Goal: Find specific fact: Find specific page/section

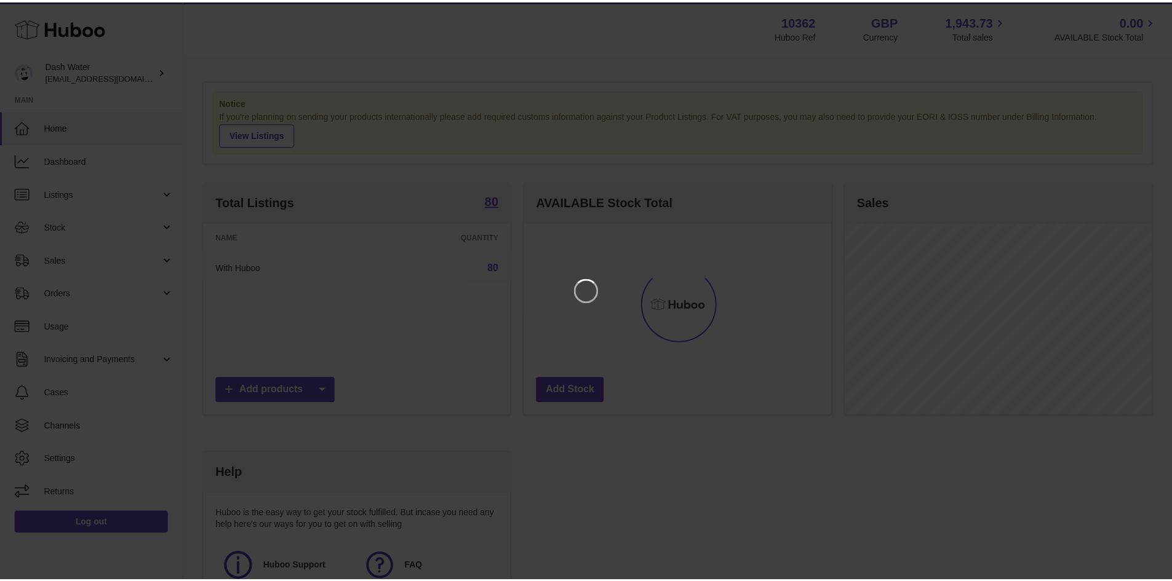
scroll to position [192, 310]
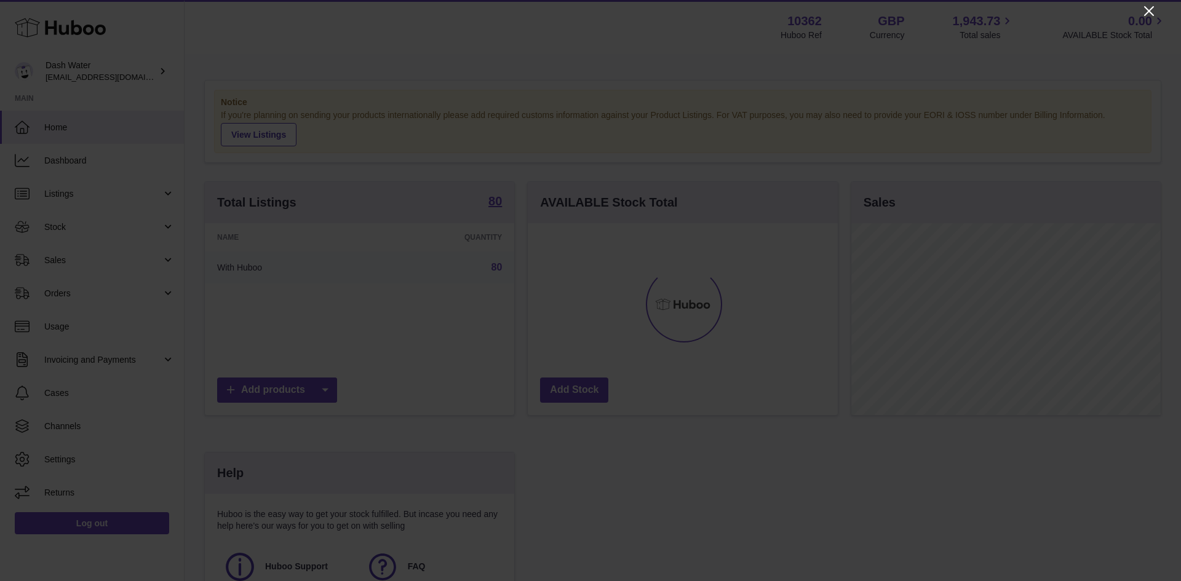
click at [1144, 11] on icon "Close" at bounding box center [1149, 11] width 15 height 15
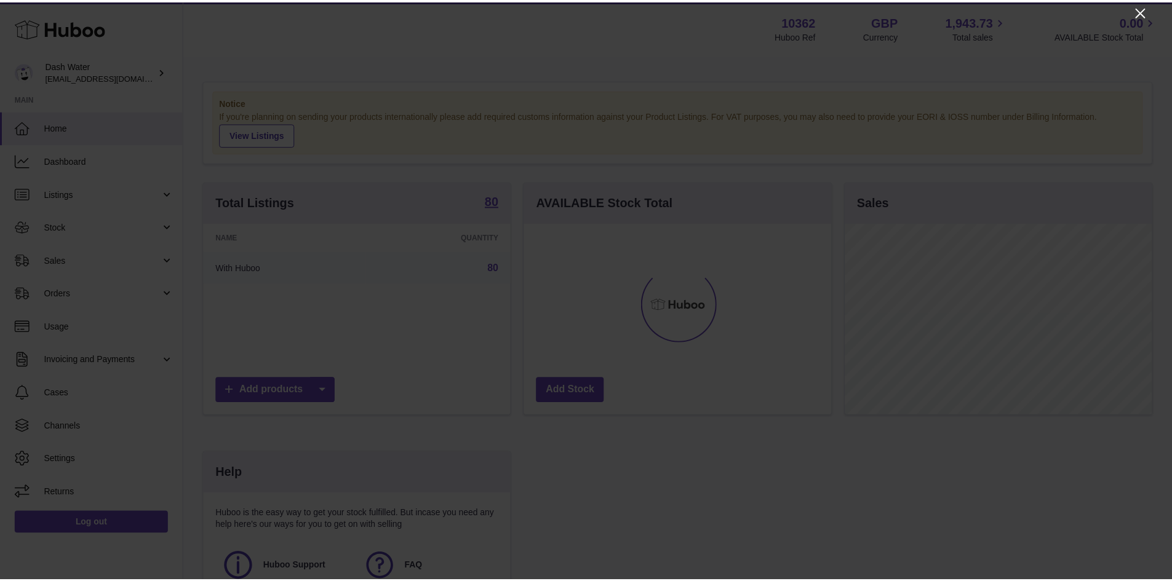
scroll to position [615096, 614982]
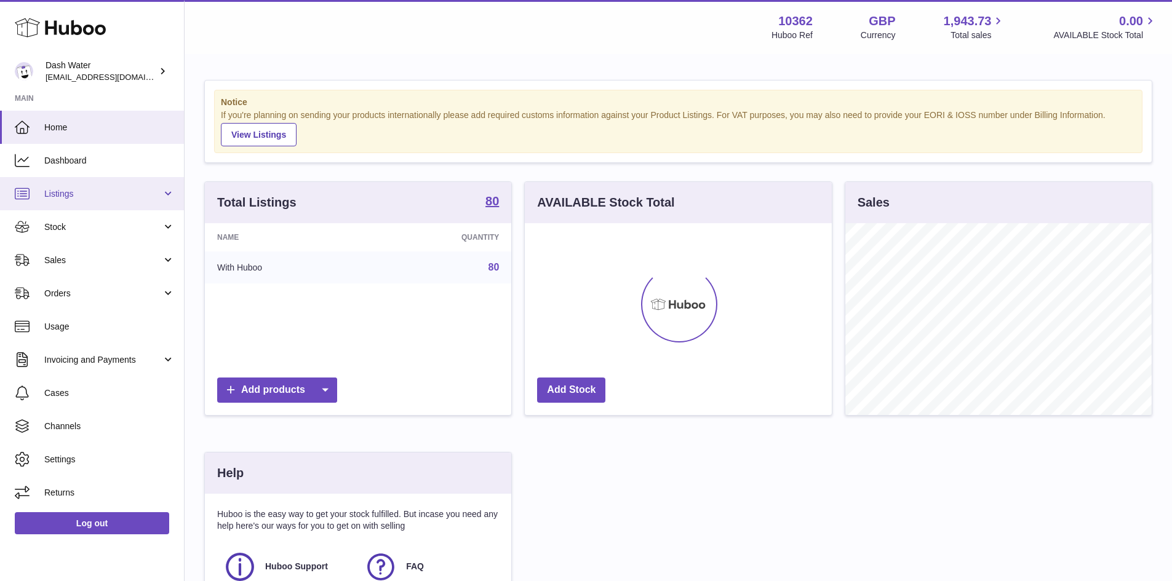
click at [107, 202] on link "Listings" at bounding box center [92, 193] width 184 height 33
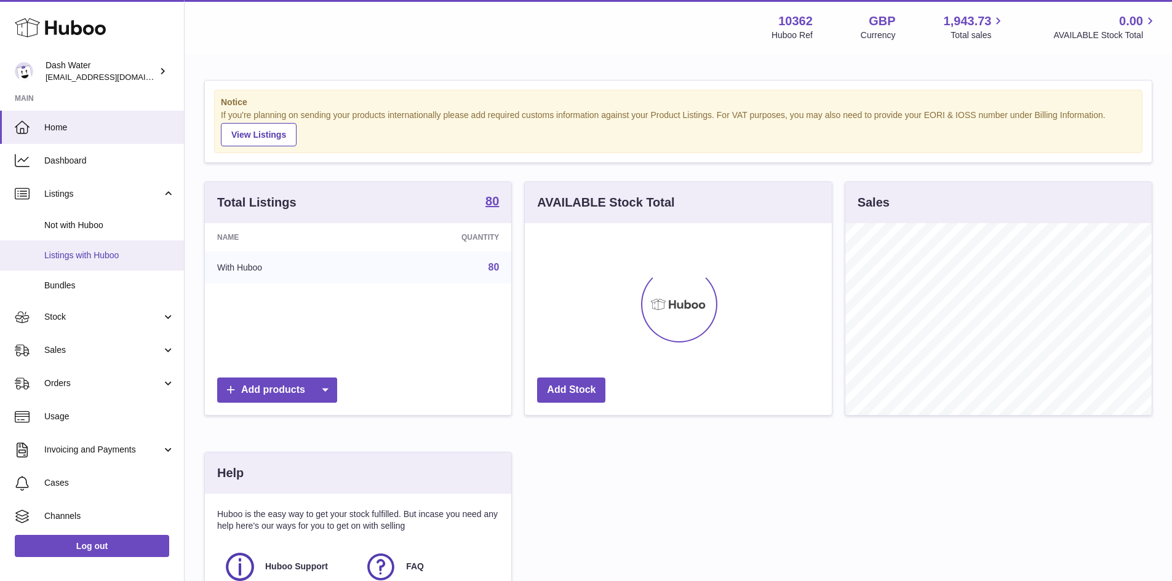
click at [100, 256] on span "Listings with Huboo" at bounding box center [109, 256] width 130 height 12
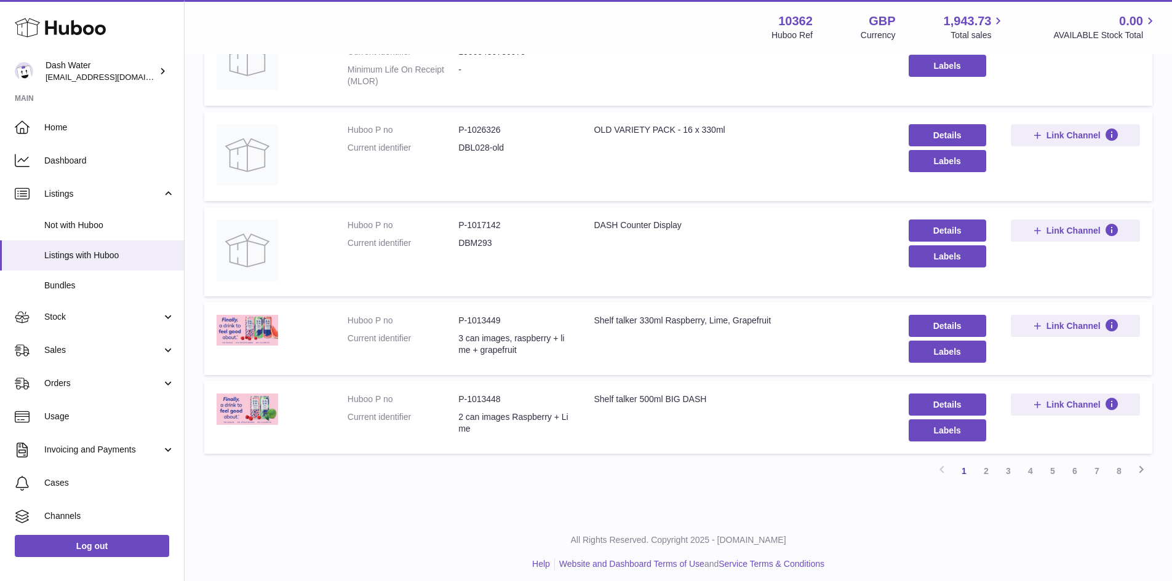
scroll to position [719, 0]
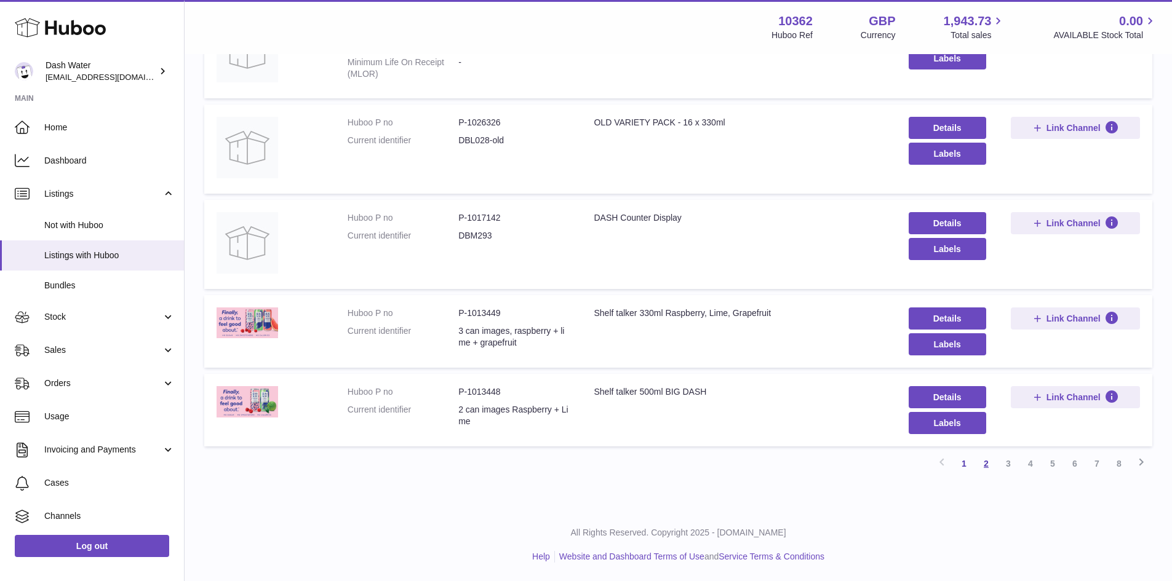
click at [989, 460] on link "2" at bounding box center [986, 464] width 22 height 22
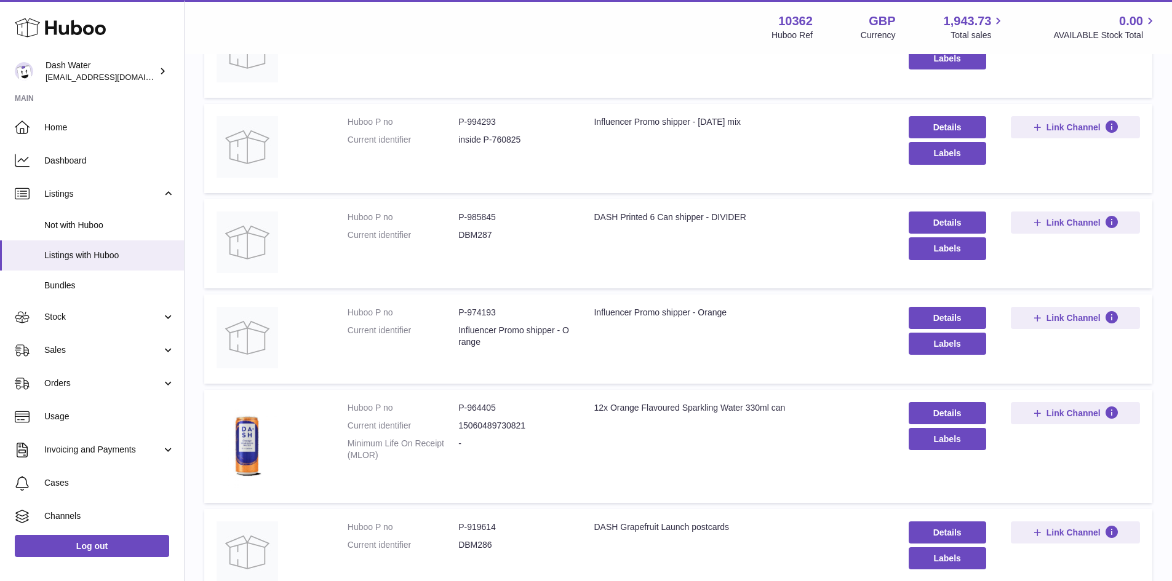
scroll to position [486, 0]
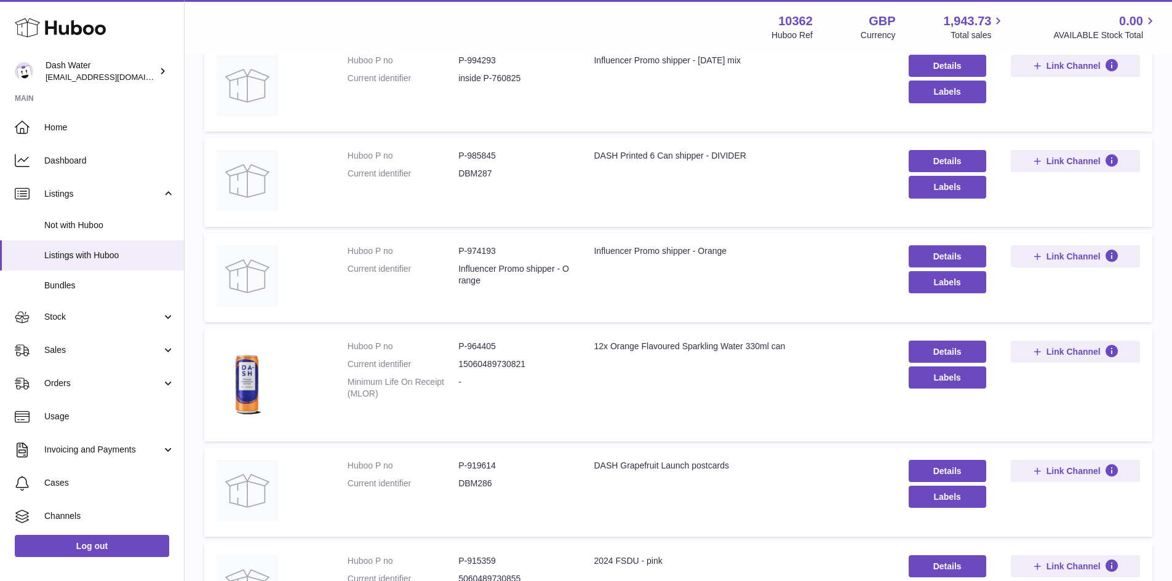
click at [481, 347] on dd "P-964405" at bounding box center [513, 347] width 111 height 12
copy dd "964405"
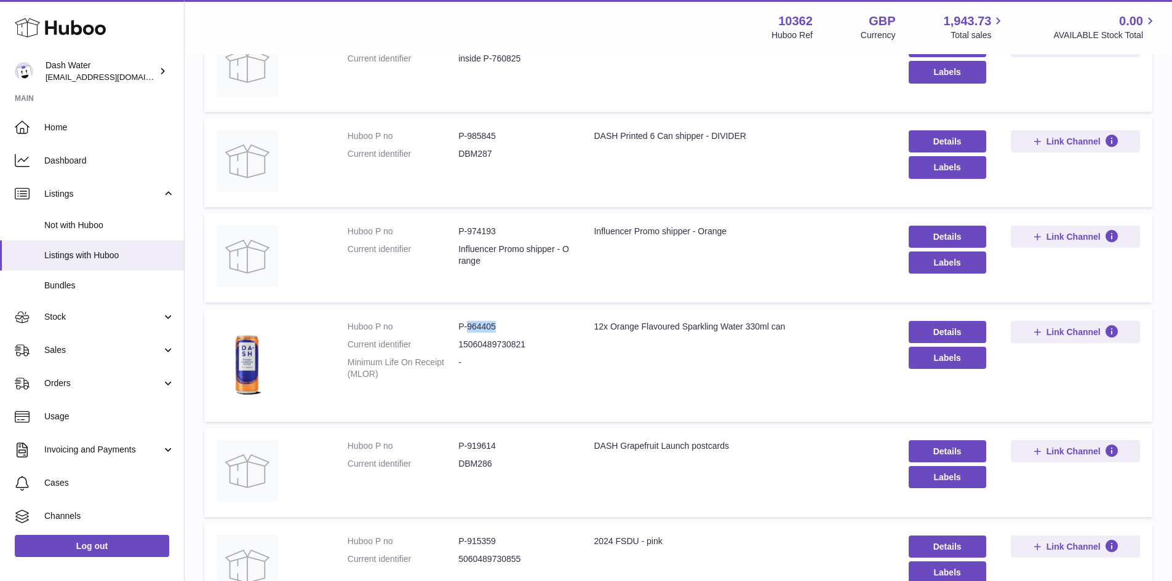
scroll to position [767, 0]
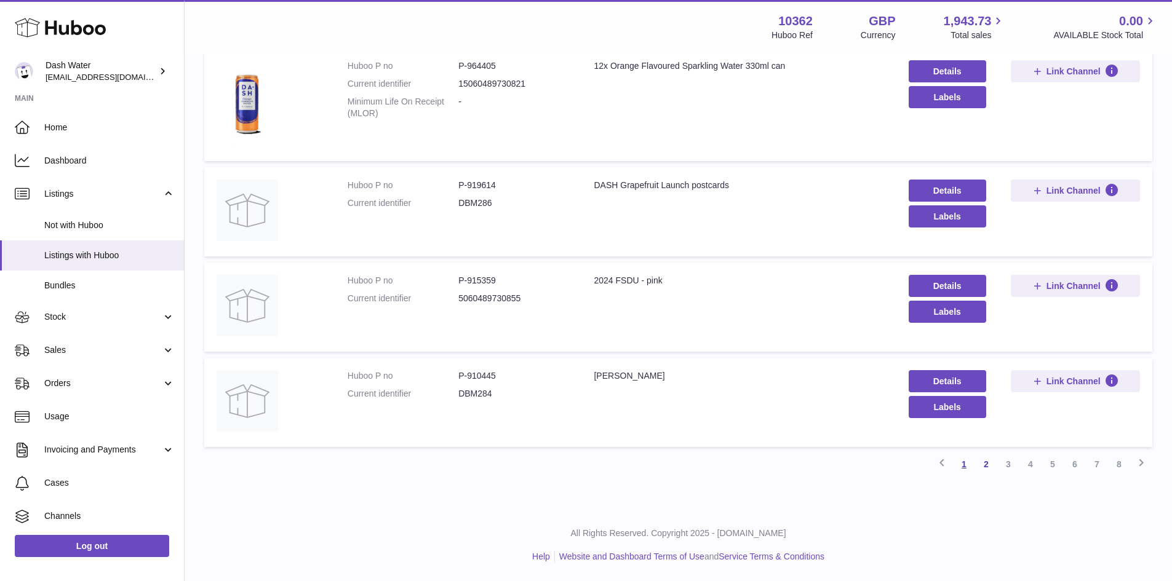
click at [969, 467] on link "1" at bounding box center [964, 464] width 22 height 22
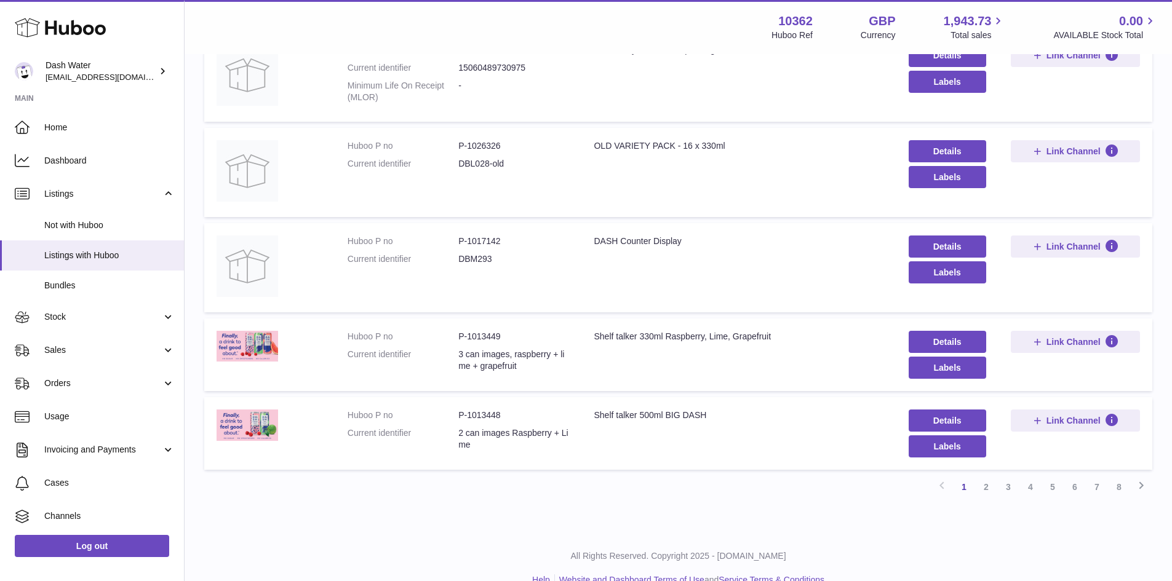
scroll to position [719, 0]
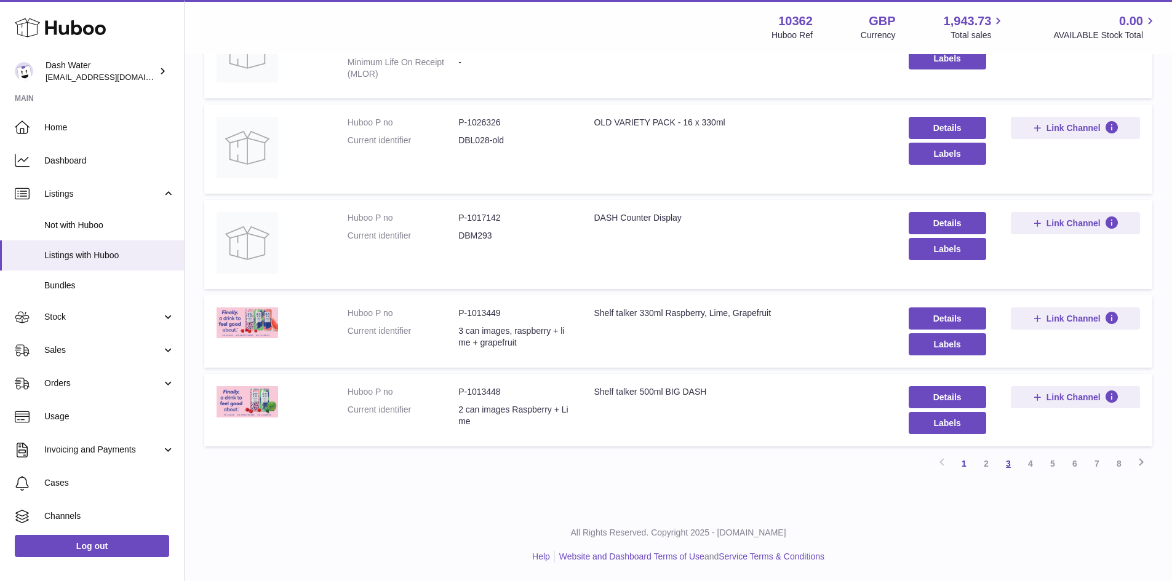
click at [1010, 469] on link "3" at bounding box center [1008, 464] width 22 height 22
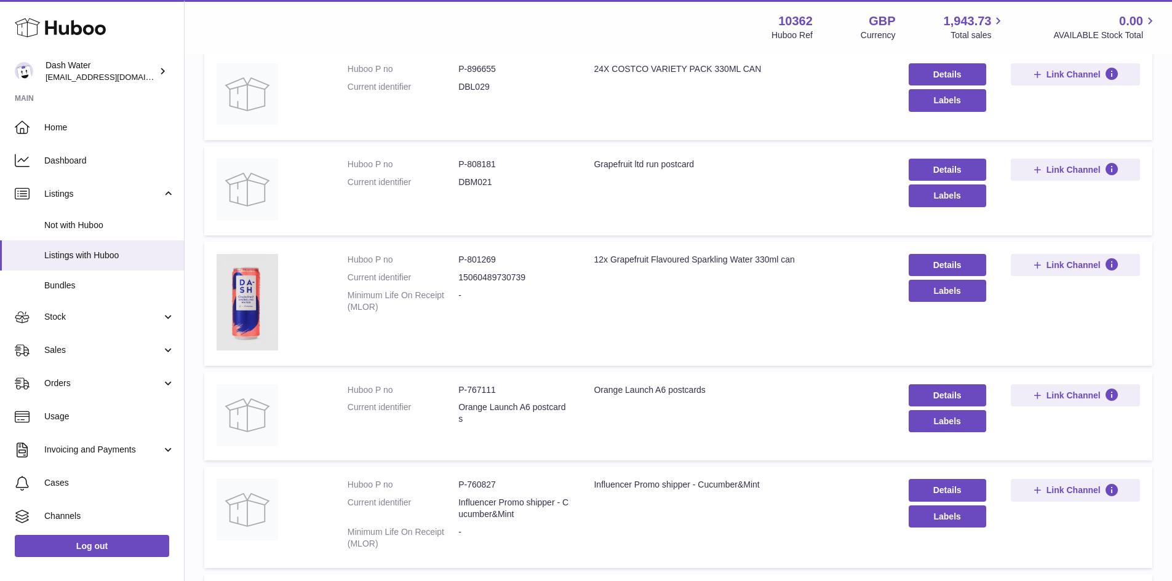
scroll to position [55, 0]
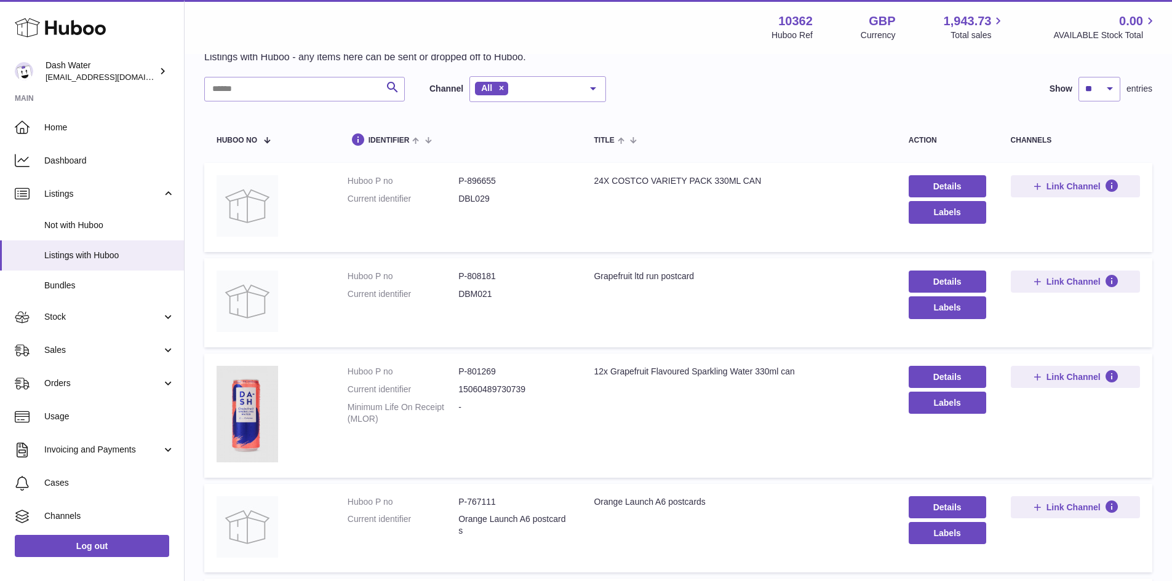
click at [475, 179] on dd "P-896655" at bounding box center [513, 181] width 111 height 12
copy dd "896655"
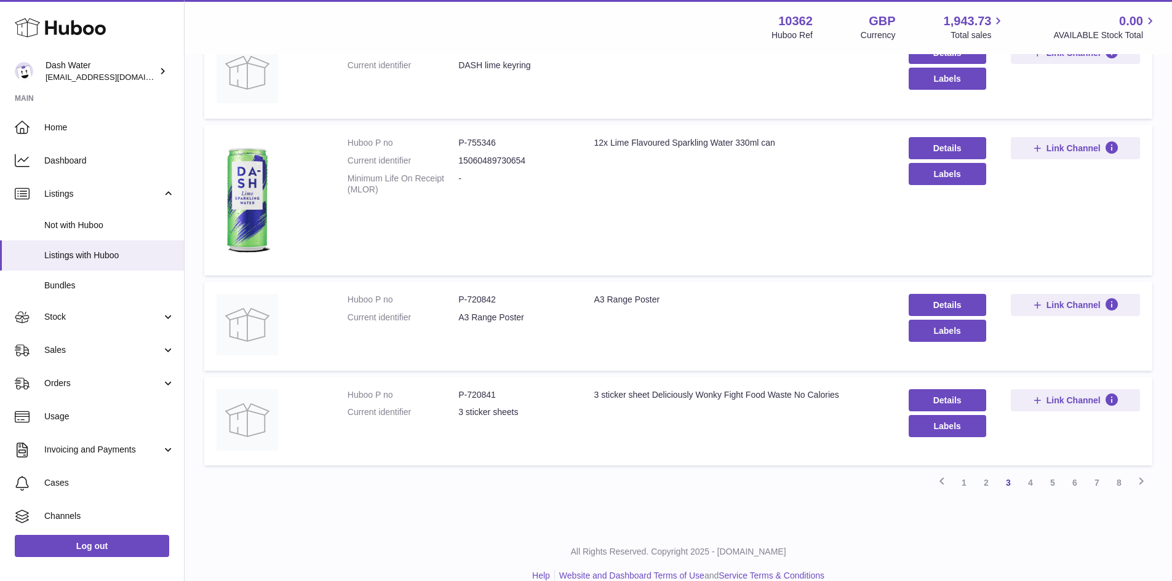
scroll to position [794, 0]
click at [1031, 482] on link "4" at bounding box center [1031, 482] width 22 height 22
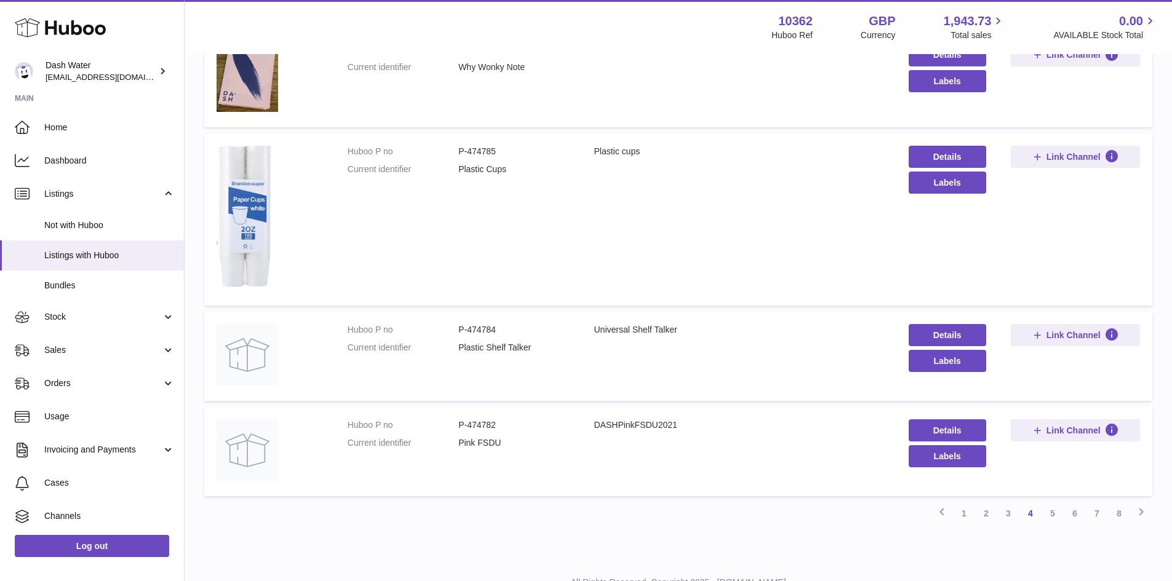
scroll to position [868, 0]
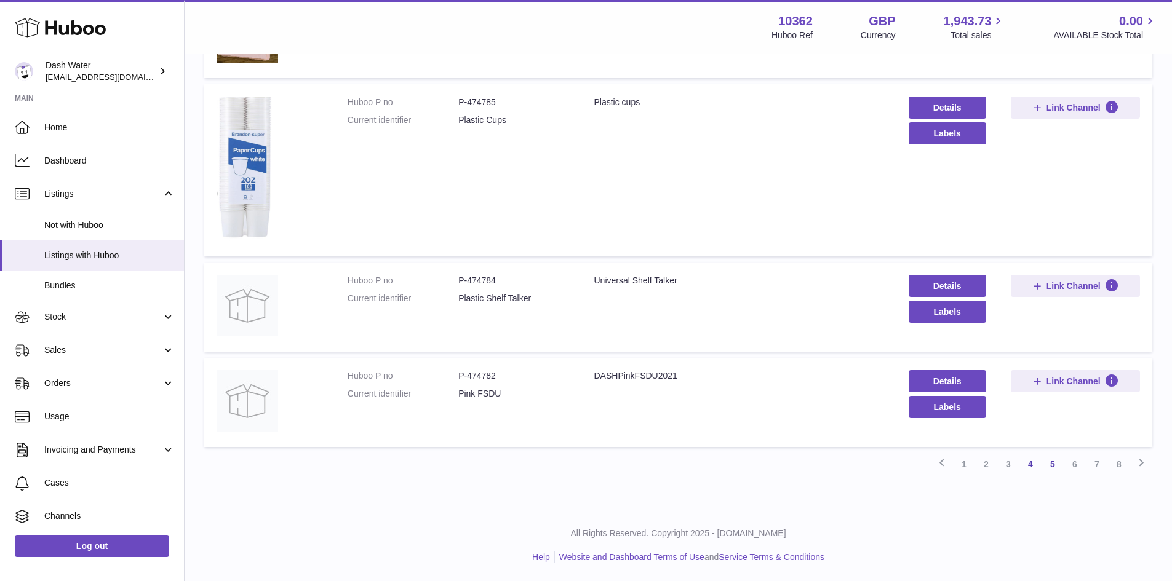
click at [1052, 461] on link "5" at bounding box center [1053, 464] width 22 height 22
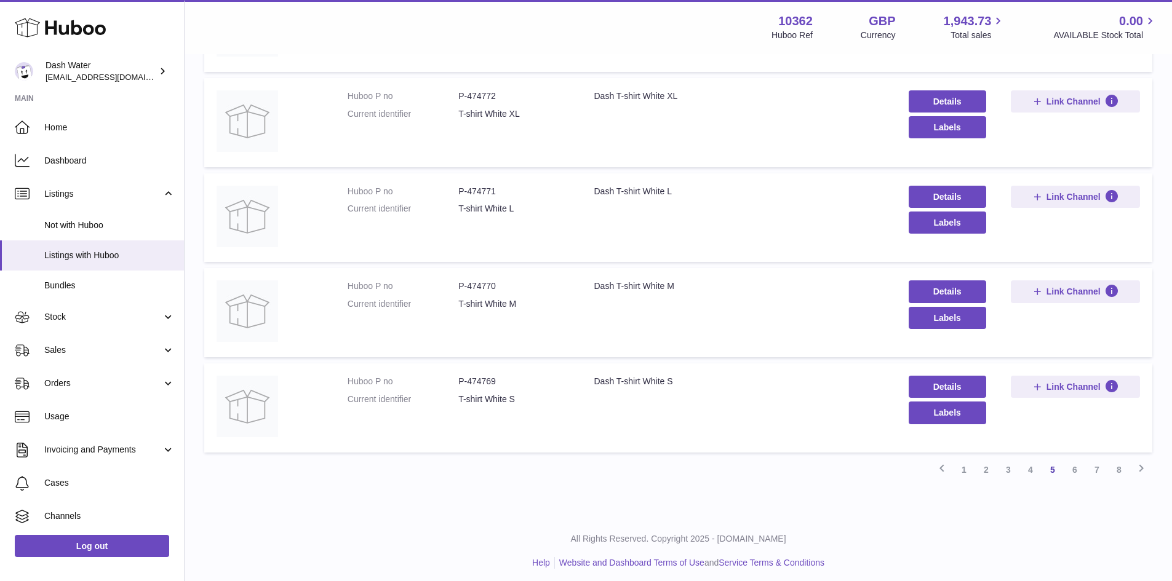
scroll to position [719, 0]
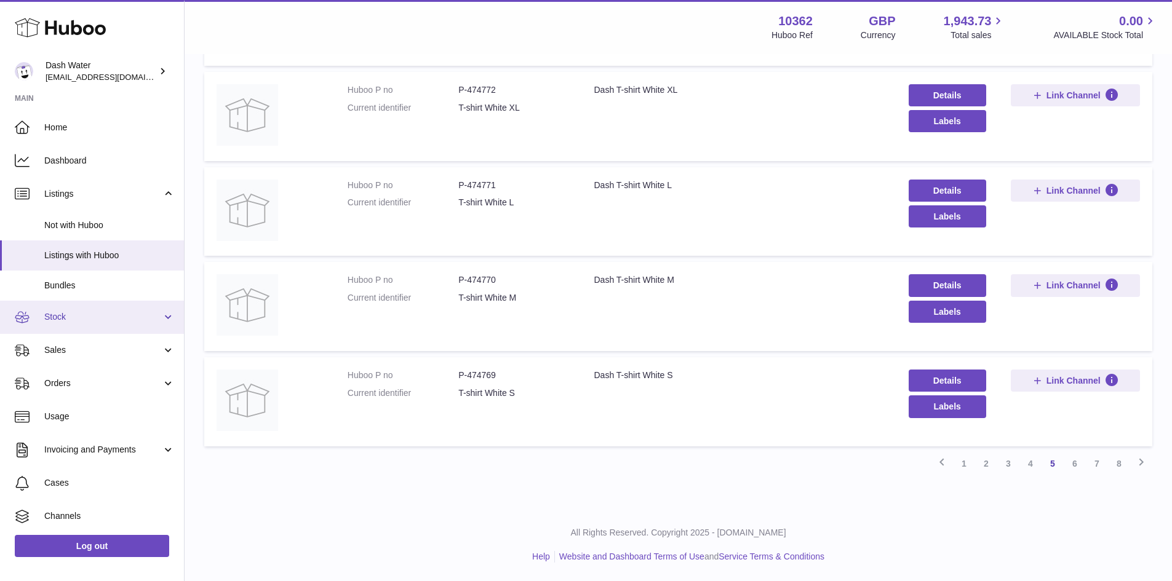
click at [110, 329] on link "Stock" at bounding box center [92, 317] width 184 height 33
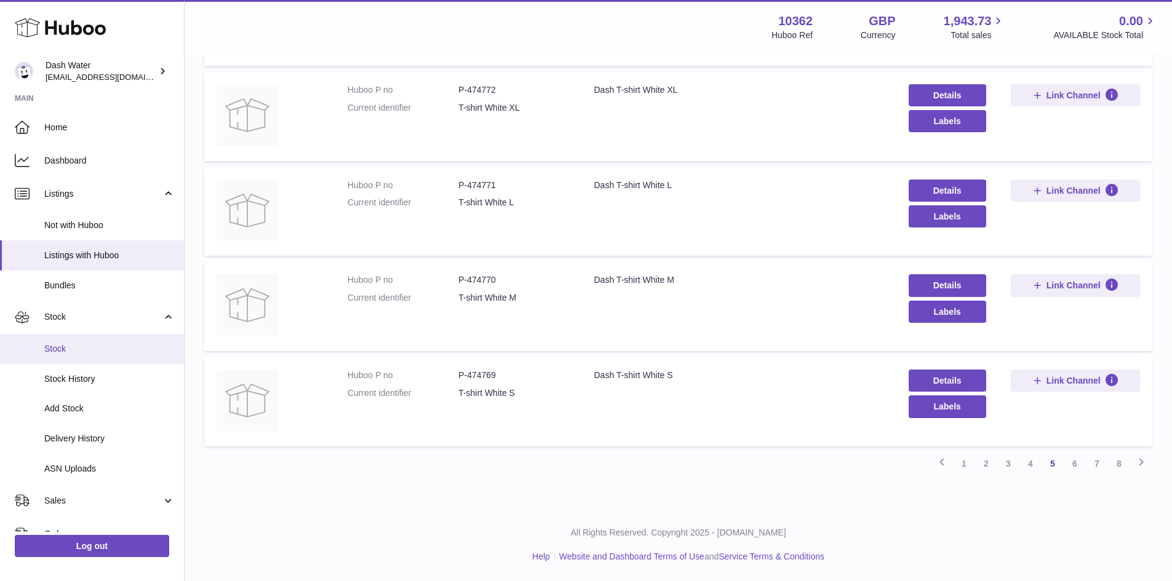
click at [98, 356] on link "Stock" at bounding box center [92, 349] width 184 height 30
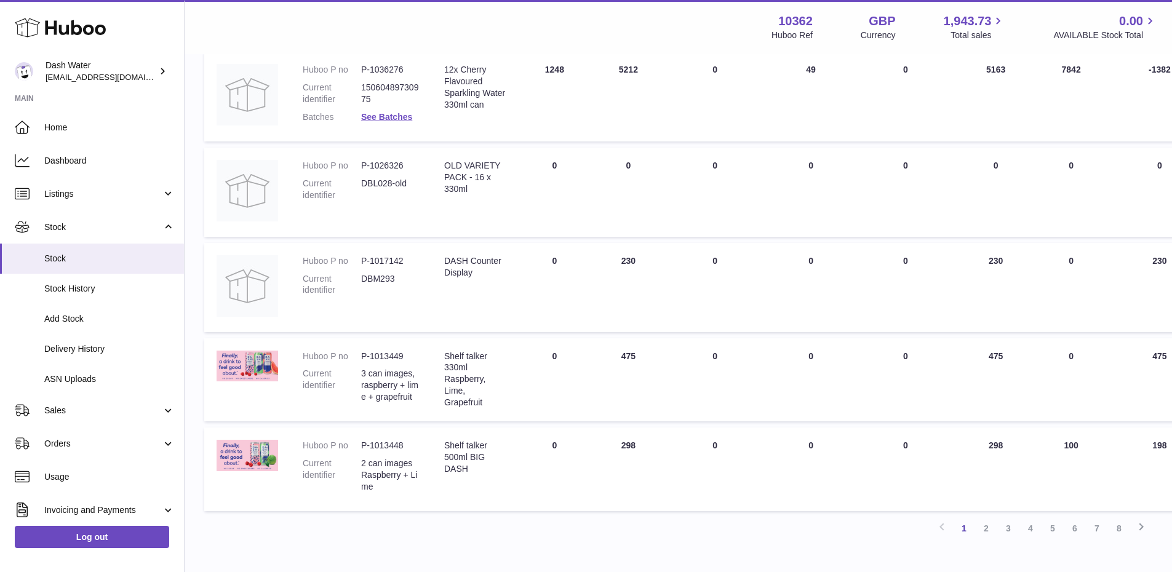
scroll to position [788, 0]
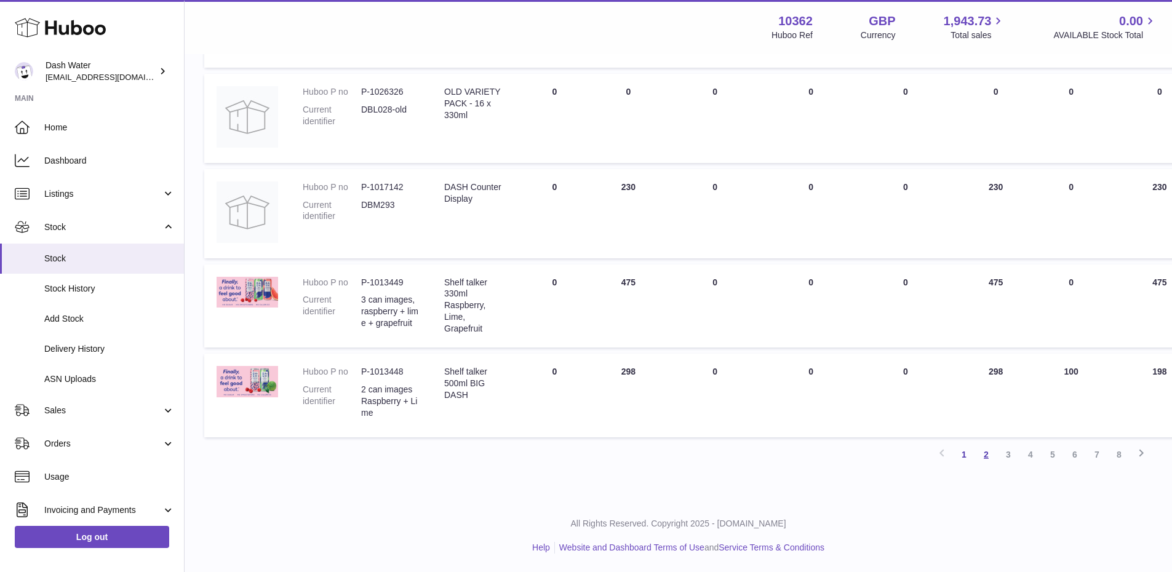
click at [986, 460] on link "2" at bounding box center [986, 455] width 22 height 22
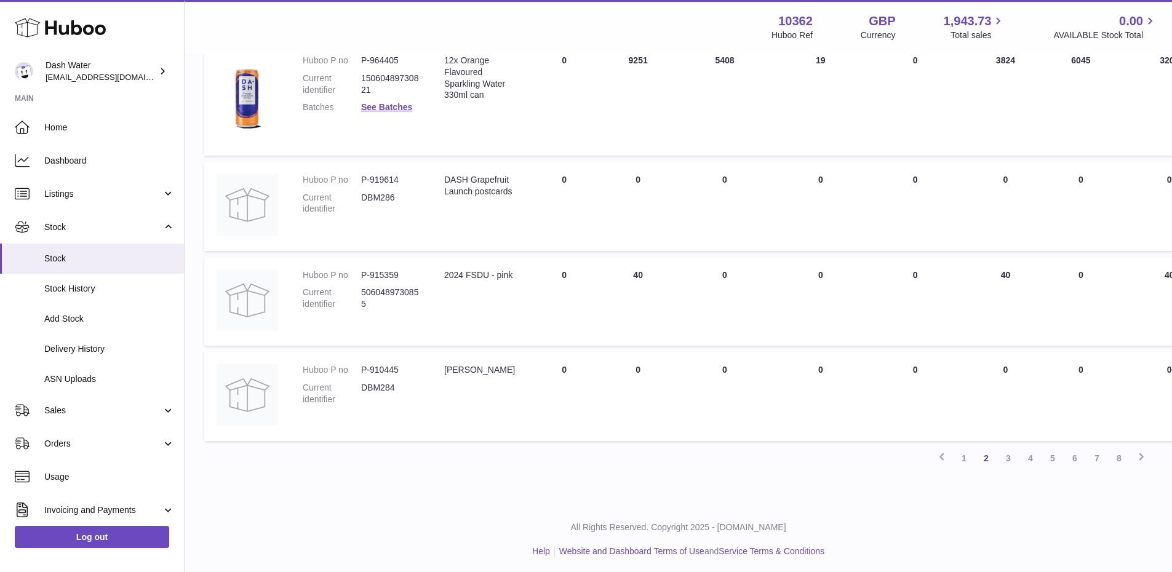
scroll to position [802, 0]
click at [1016, 459] on link "3" at bounding box center [1008, 455] width 22 height 22
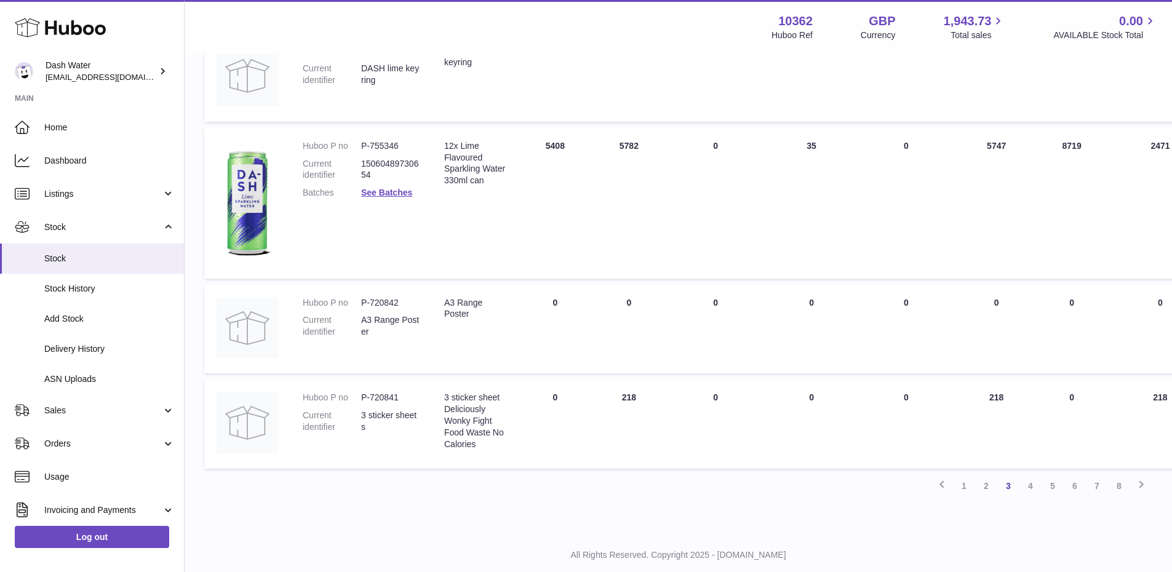
scroll to position [851, 0]
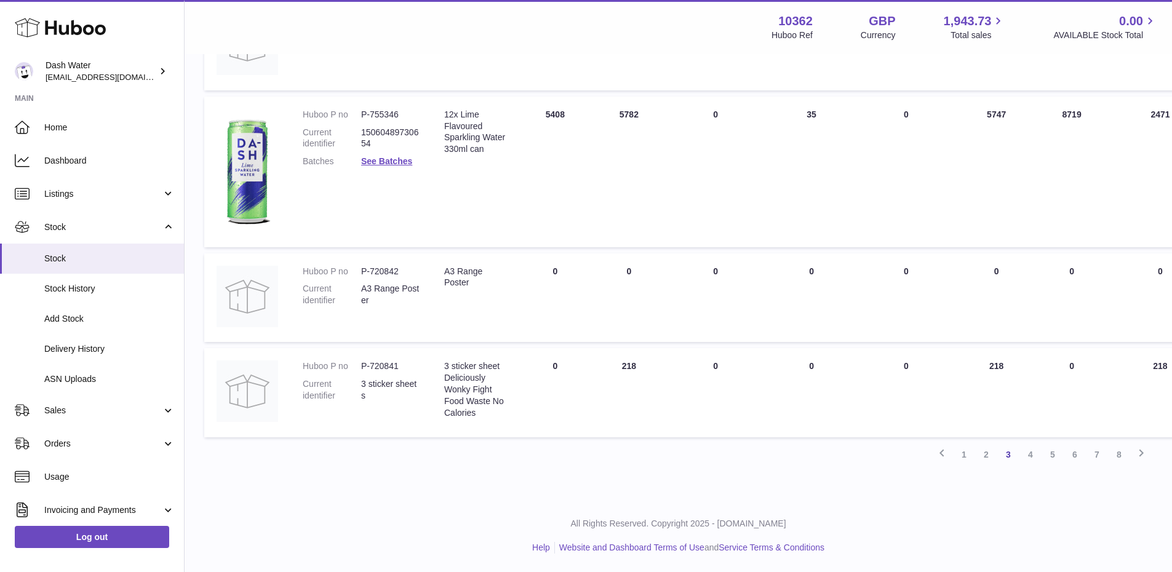
click at [1028, 451] on link "4" at bounding box center [1031, 455] width 22 height 22
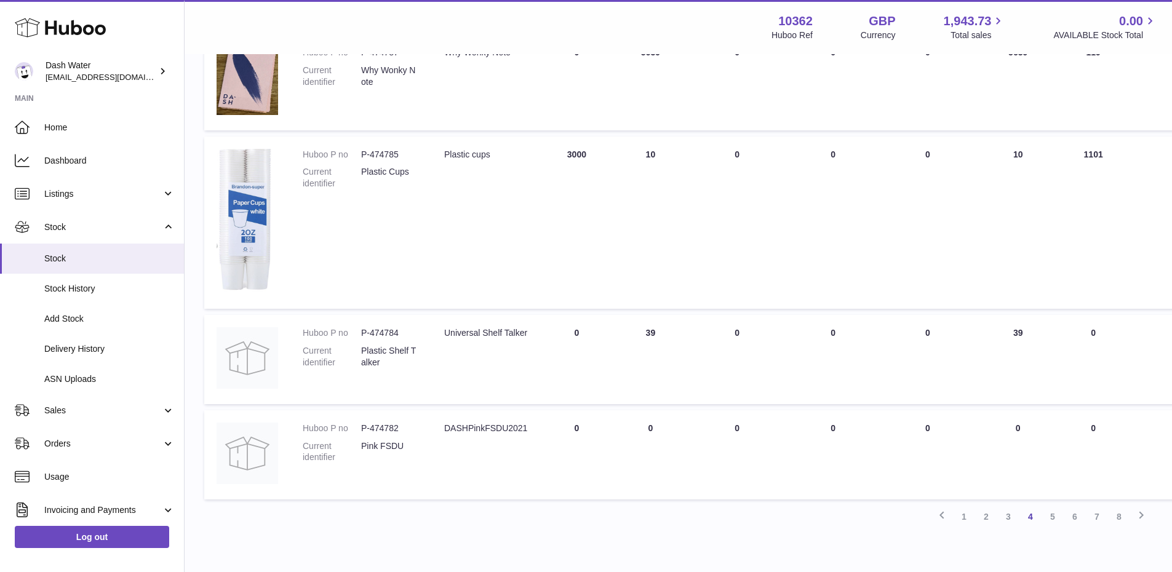
scroll to position [904, 0]
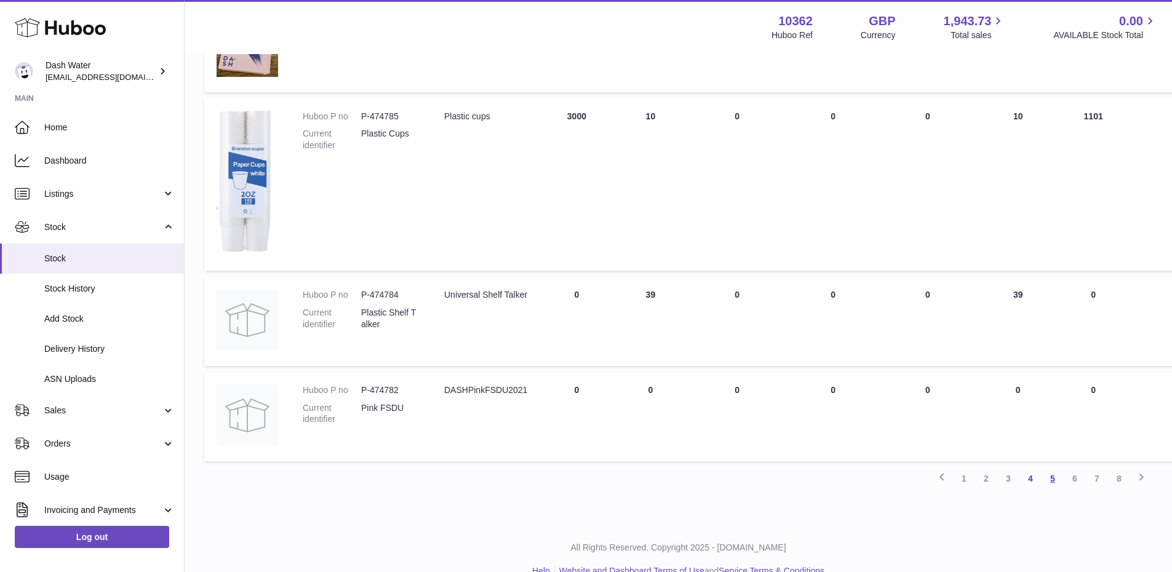
click at [1046, 468] on link "5" at bounding box center [1053, 479] width 22 height 22
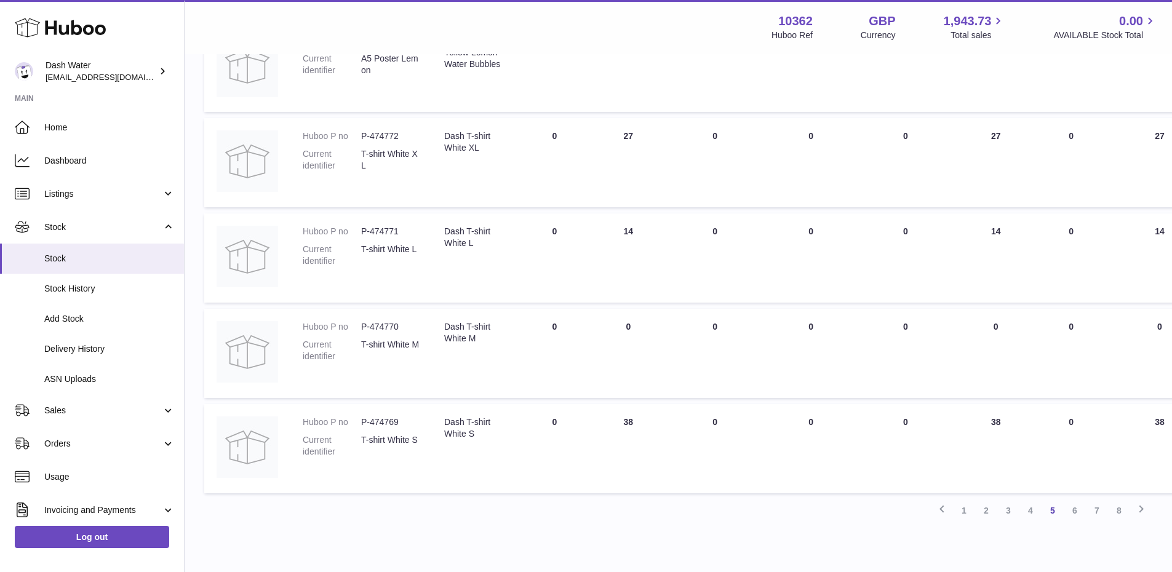
scroll to position [754, 0]
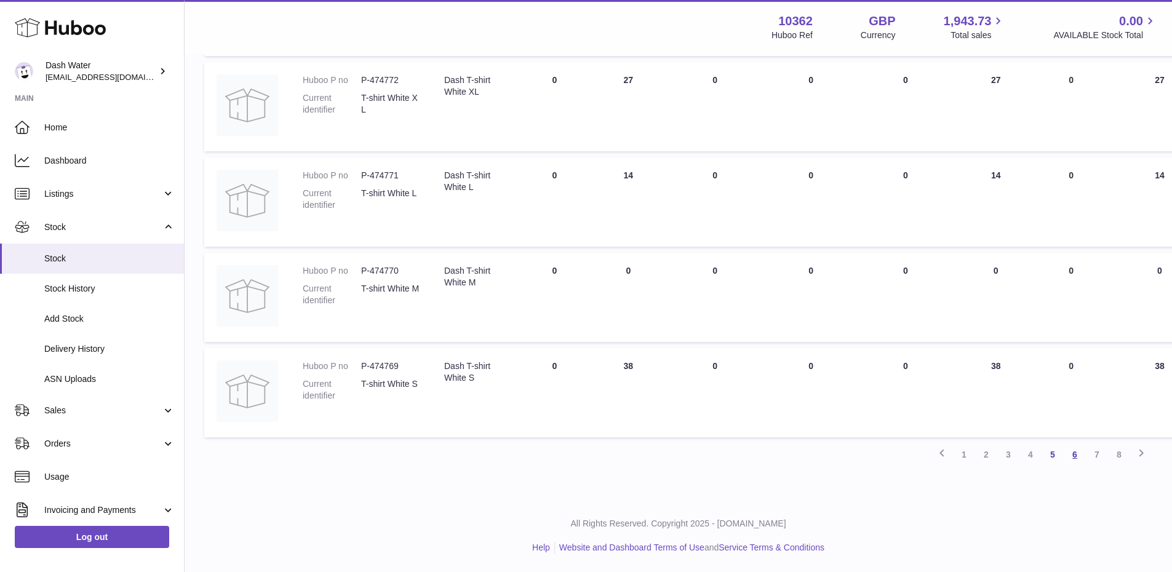
click at [1069, 458] on link "6" at bounding box center [1075, 455] width 22 height 22
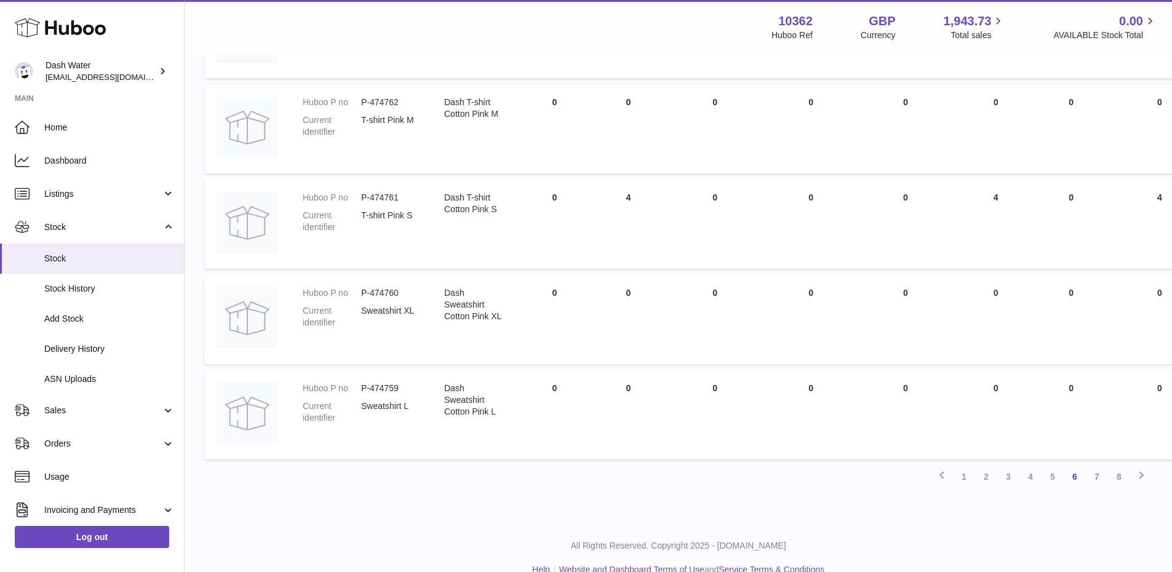
scroll to position [754, 0]
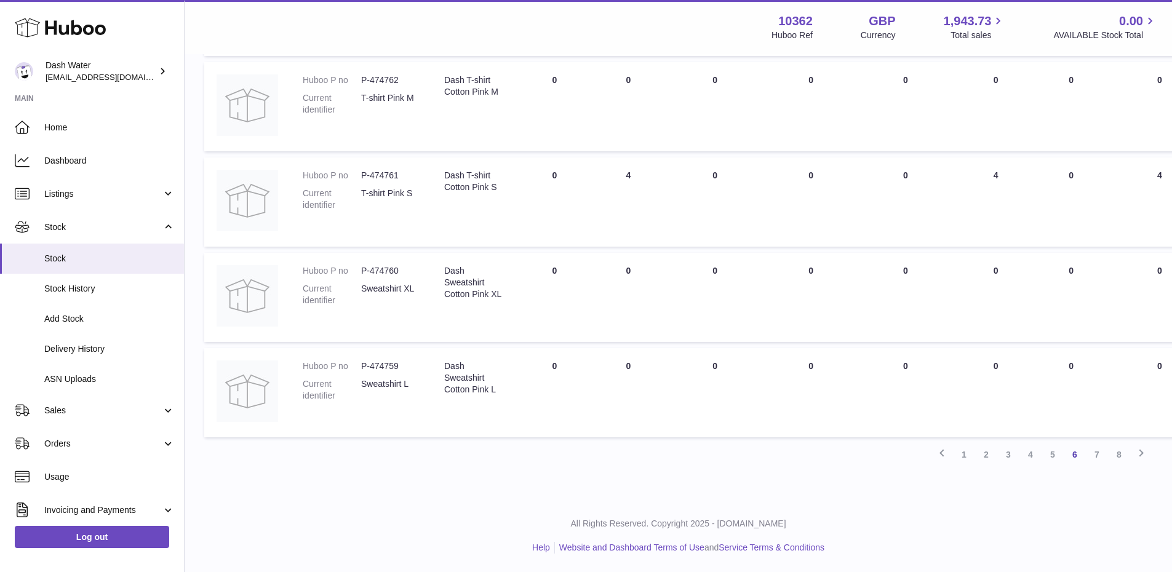
click at [1088, 459] on link "7" at bounding box center [1097, 455] width 22 height 22
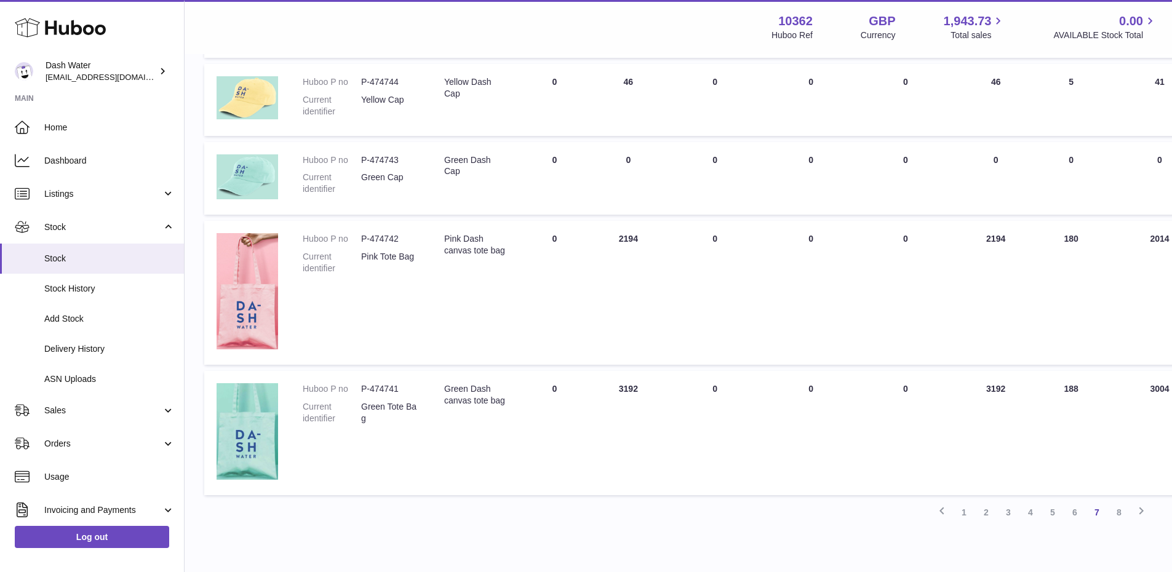
scroll to position [821, 0]
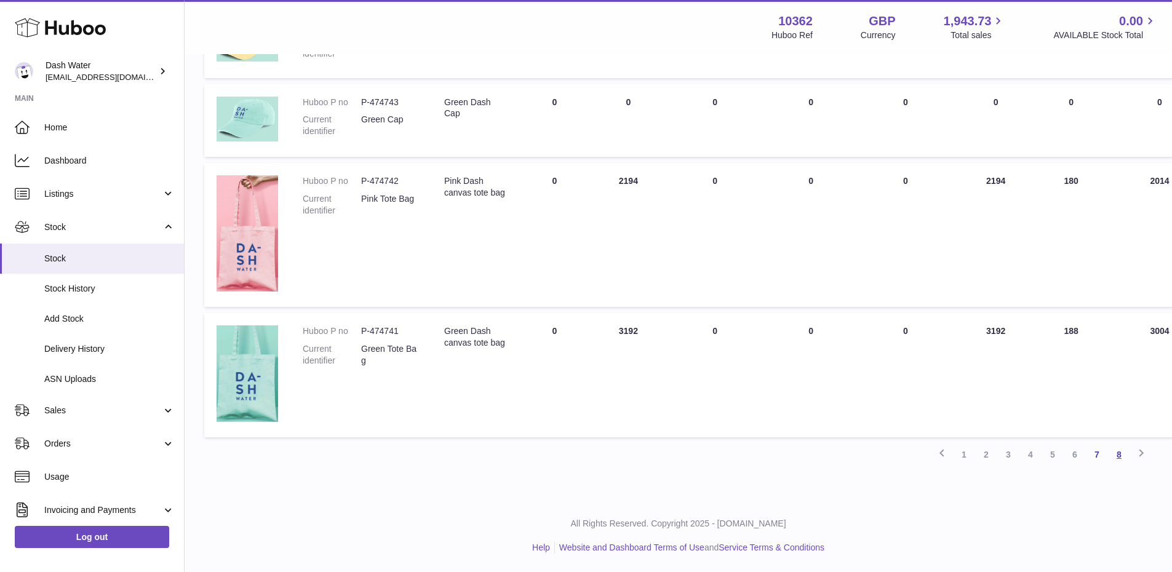
click at [1114, 455] on link "8" at bounding box center [1119, 455] width 22 height 22
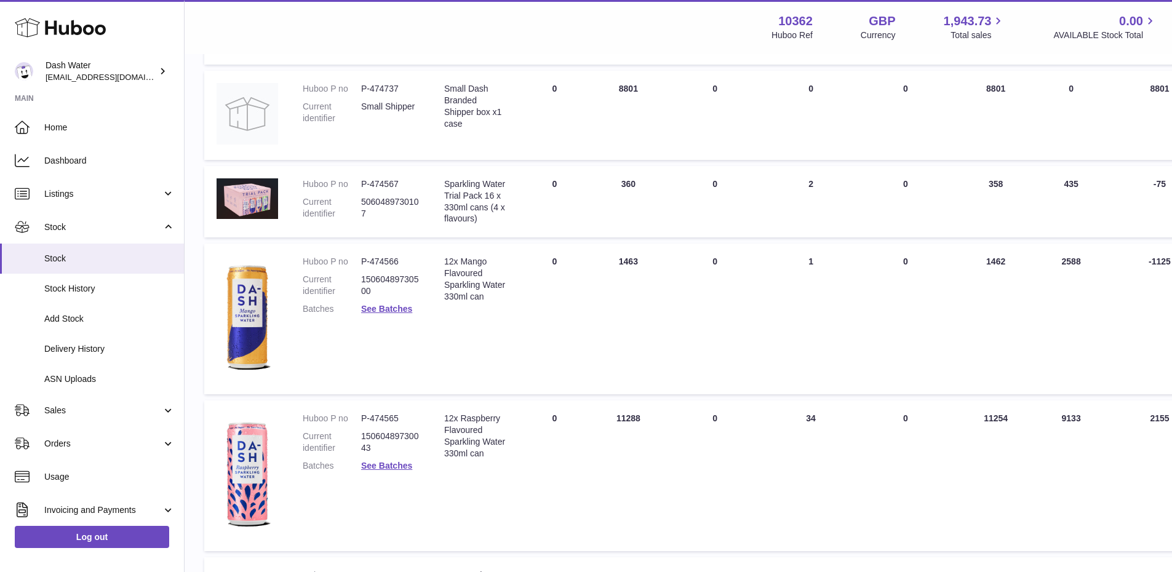
scroll to position [364, 0]
click at [387, 188] on dd "P-474567" at bounding box center [390, 186] width 58 height 12
copy dd "474567"
